Goal: Information Seeking & Learning: Find specific fact

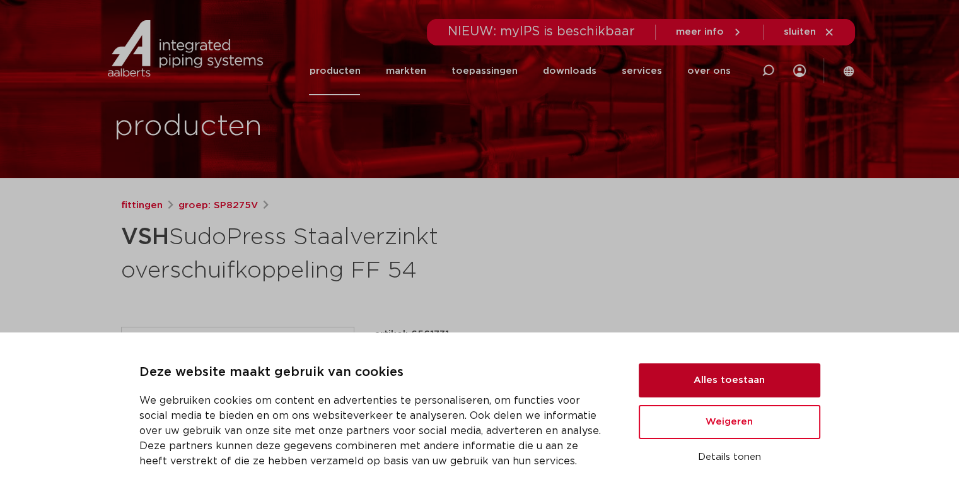
scroll to position [63, 0]
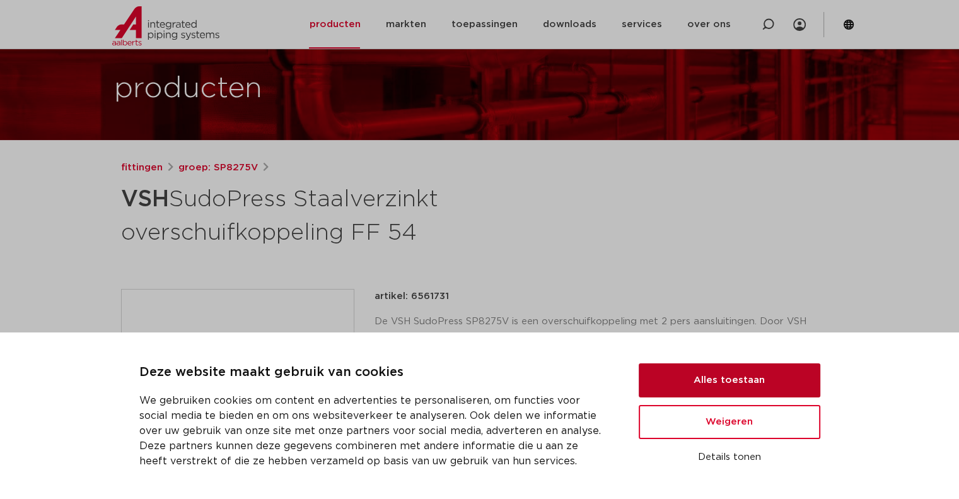
click at [720, 367] on button "Alles toestaan" at bounding box center [729, 380] width 182 height 34
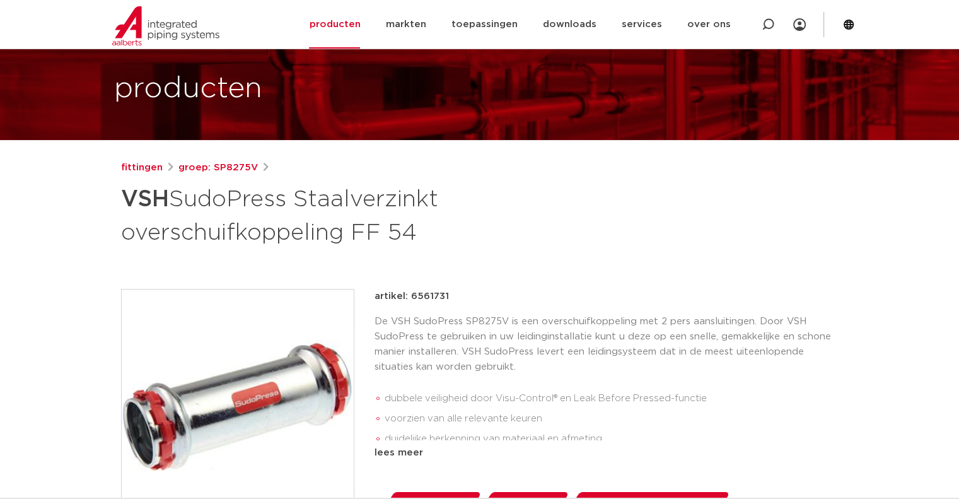
scroll to position [0, 0]
click at [287, 370] on img at bounding box center [238, 405] width 232 height 232
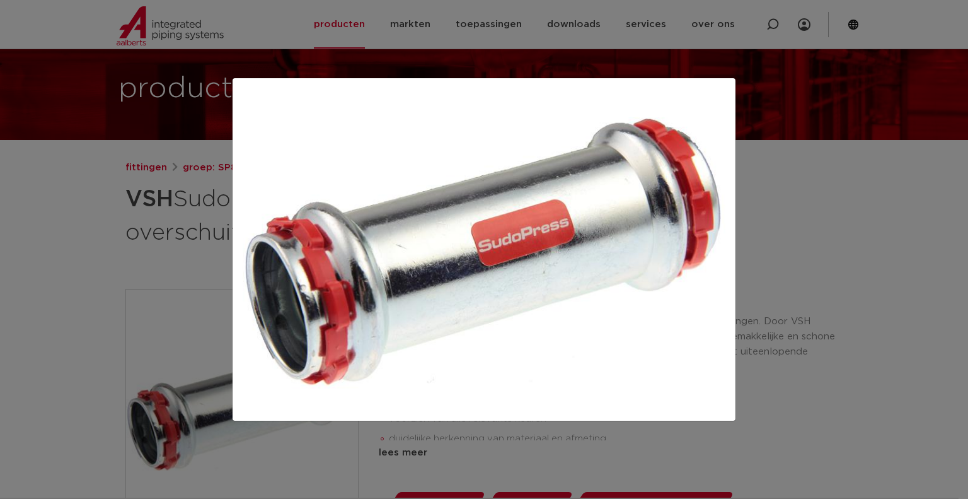
click at [126, 115] on div at bounding box center [484, 249] width 968 height 499
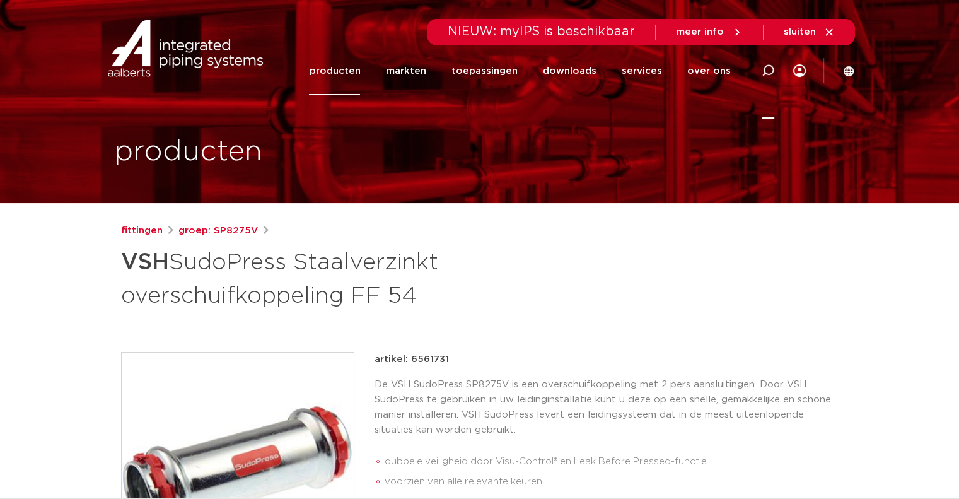
click at [768, 70] on icon at bounding box center [767, 70] width 13 height 13
paste input "6207124"
type input "6207124"
click button "Zoeken" at bounding box center [0, 0] width 0 height 0
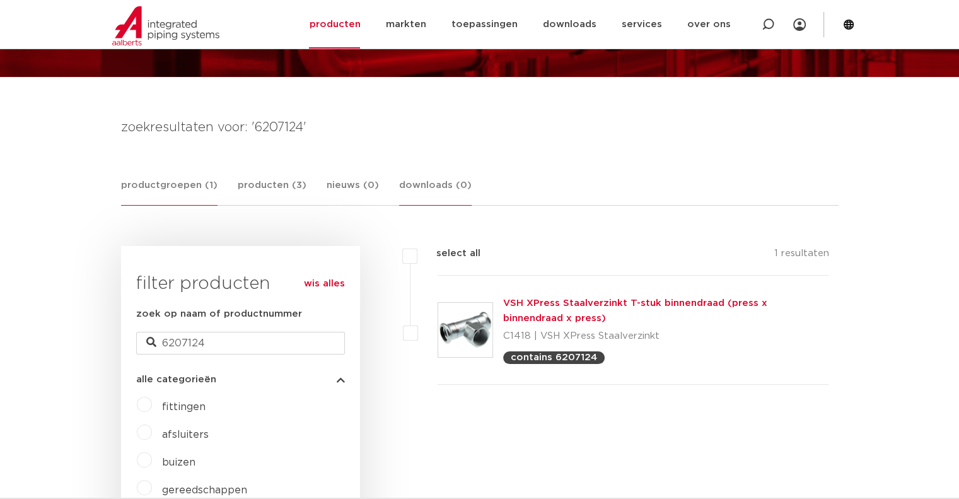
scroll to position [126, 0]
click at [542, 306] on link "VSH XPress Staalverzinkt T-stuk binnendraad (press x binnendraad x press)" at bounding box center [635, 310] width 264 height 25
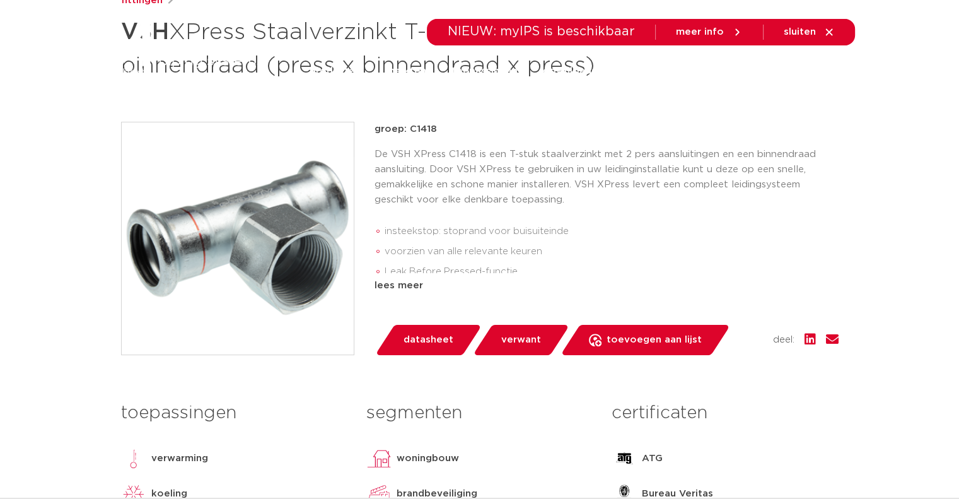
scroll to position [315, 0]
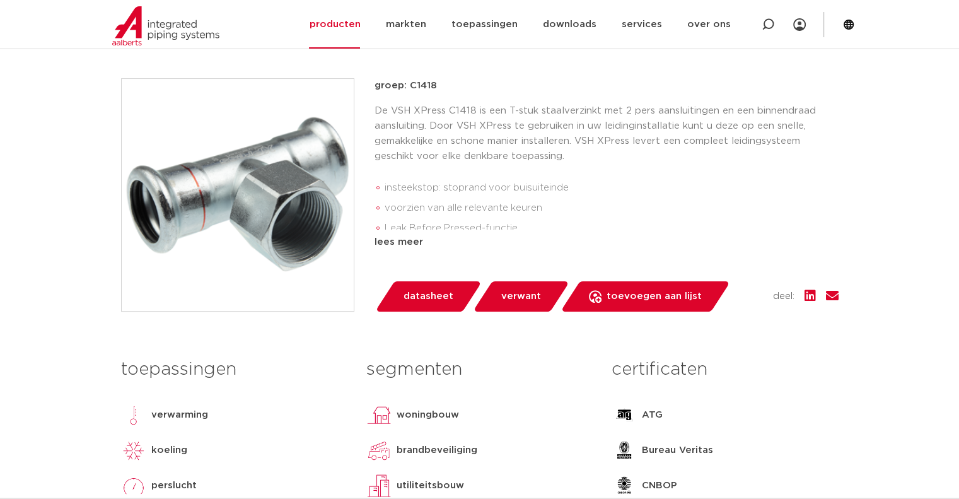
click at [283, 222] on img at bounding box center [238, 195] width 232 height 232
